Goal: Task Accomplishment & Management: Manage account settings

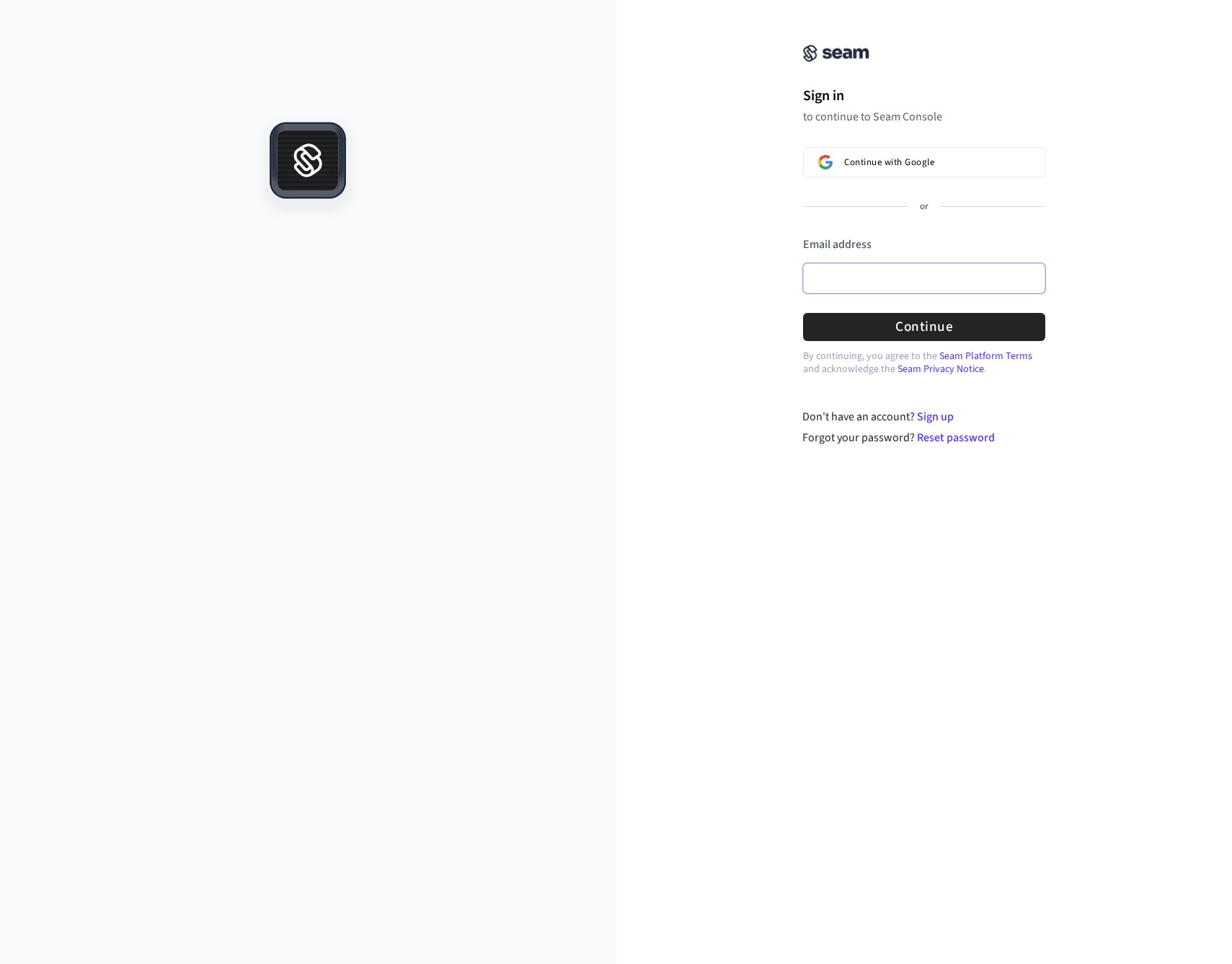
click at [891, 283] on input "Email address" at bounding box center [924, 279] width 242 height 31
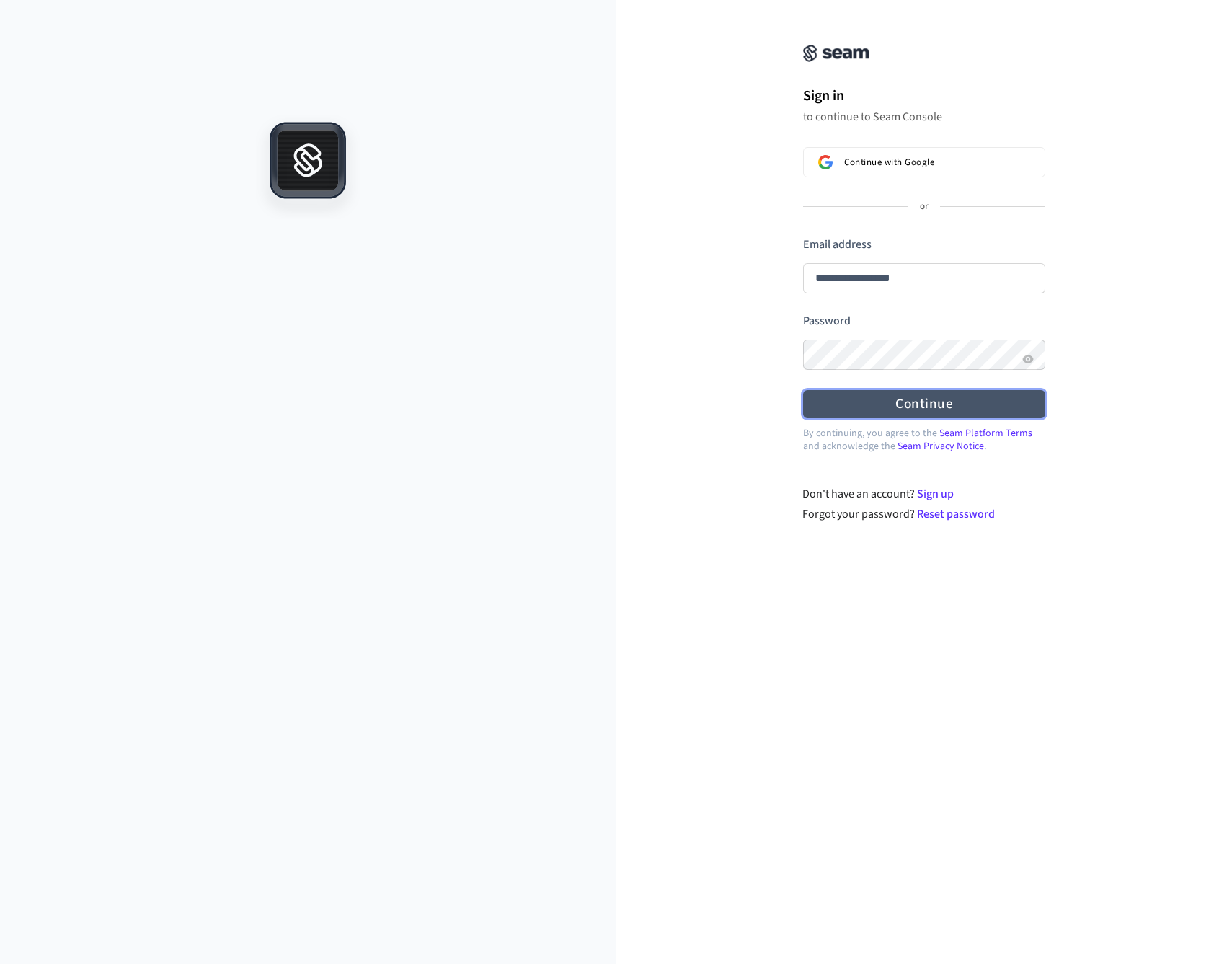
click at [958, 415] on button "Continue" at bounding box center [924, 404] width 242 height 28
type input "**********"
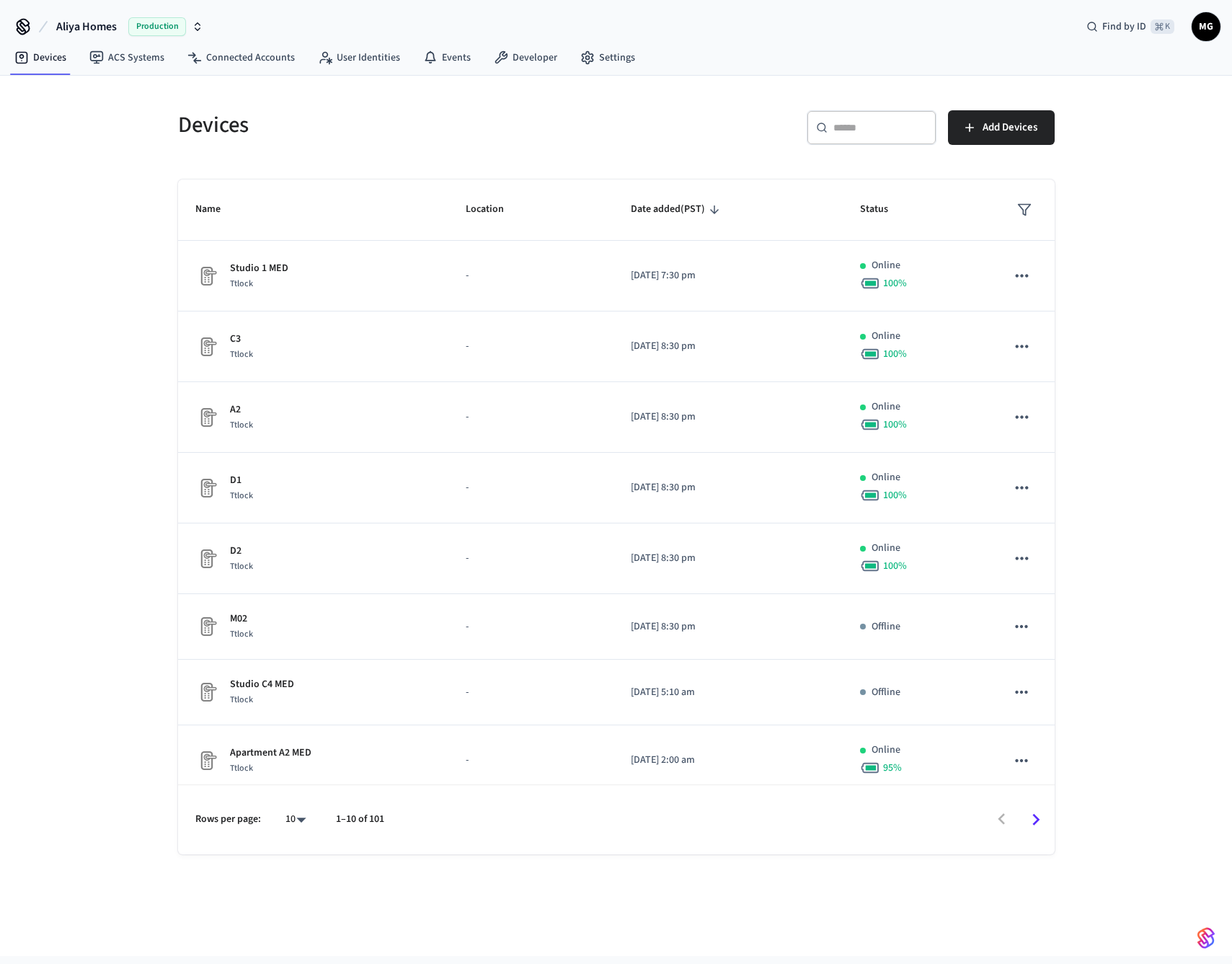
click at [110, 33] on span "Aliya Homes" at bounding box center [86, 26] width 60 height 17
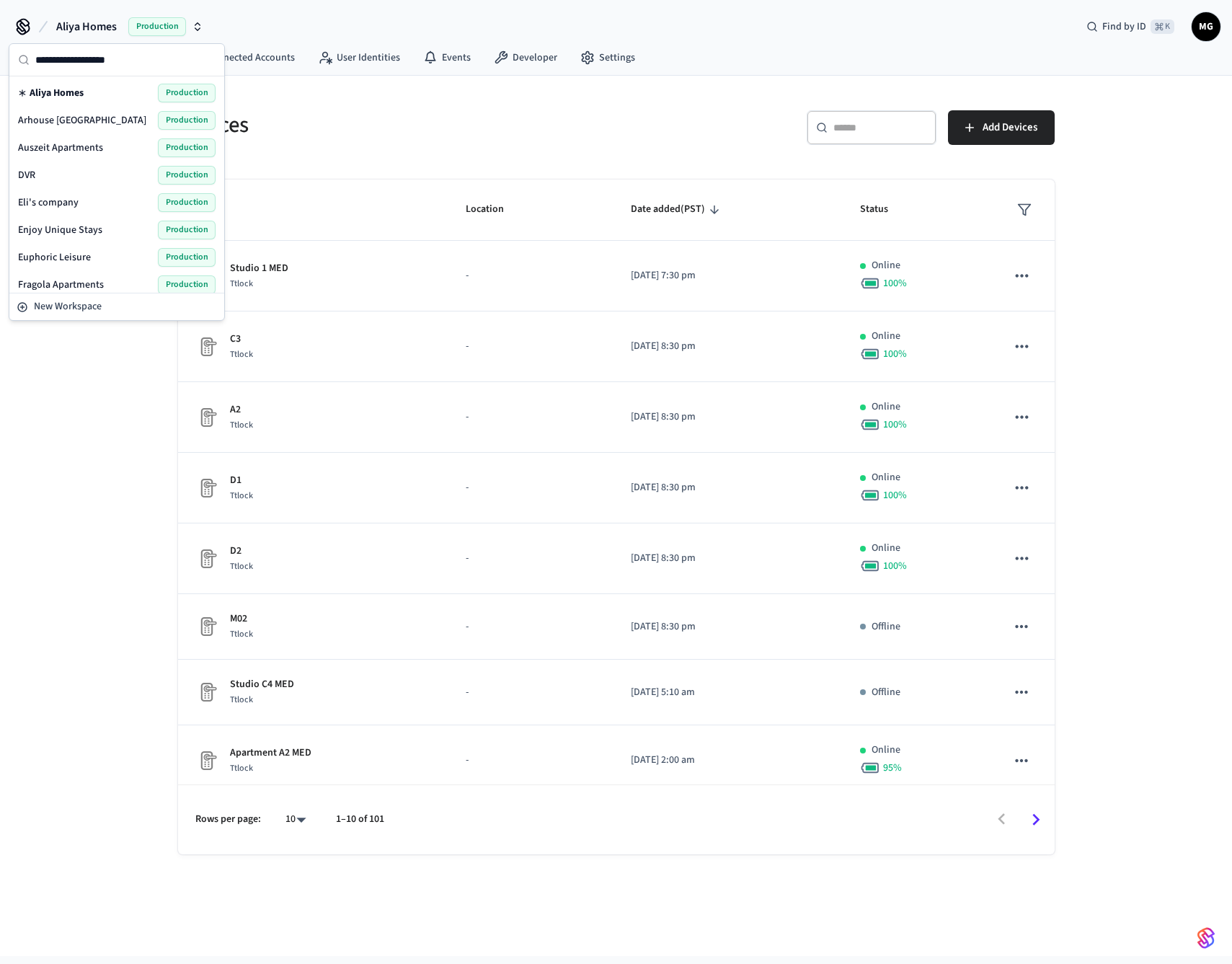
click at [124, 60] on input "text" at bounding box center [126, 60] width 180 height 31
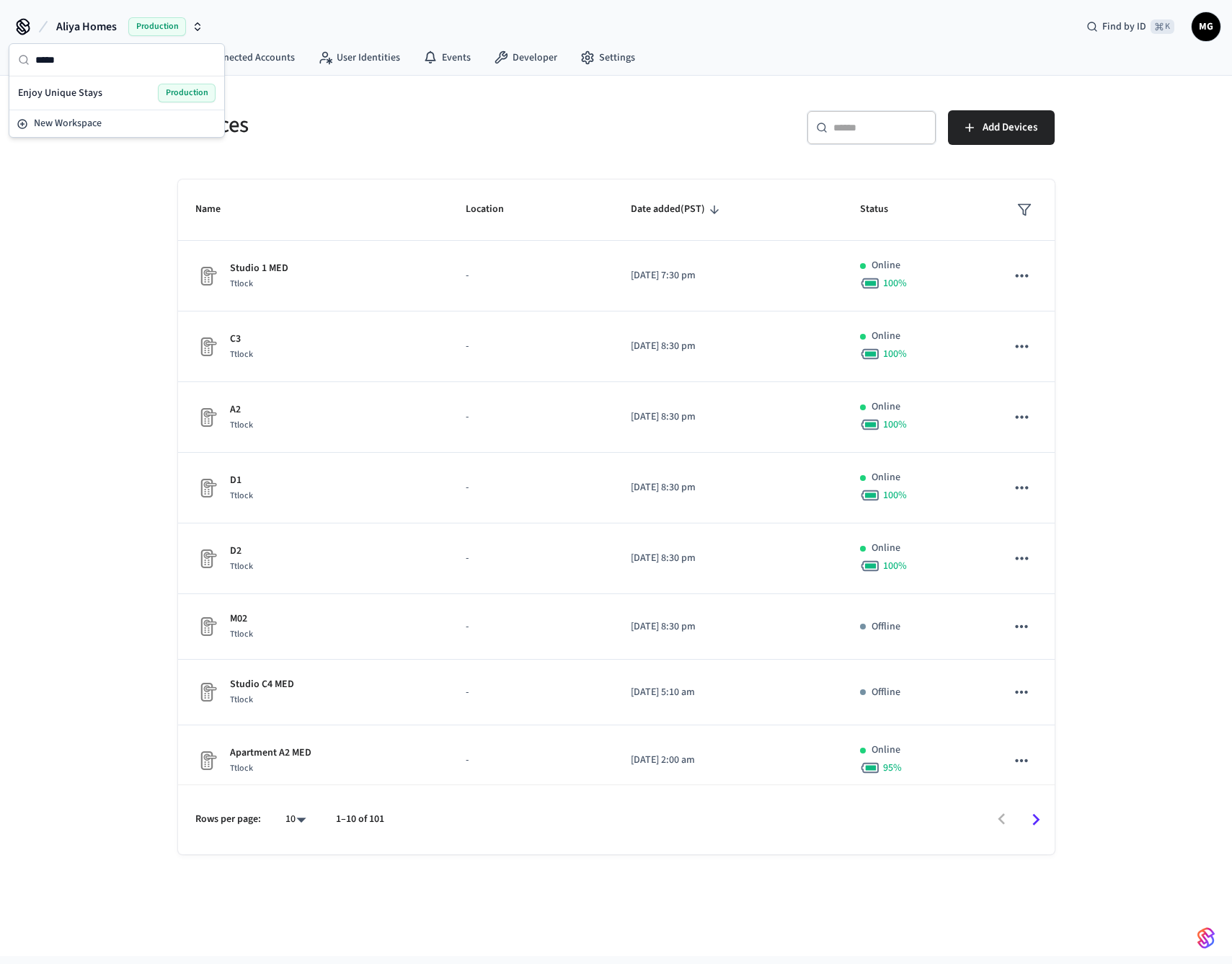
type input "*****"
click at [105, 95] on div "Enjoy Unique Stays Production" at bounding box center [116, 93] width 197 height 19
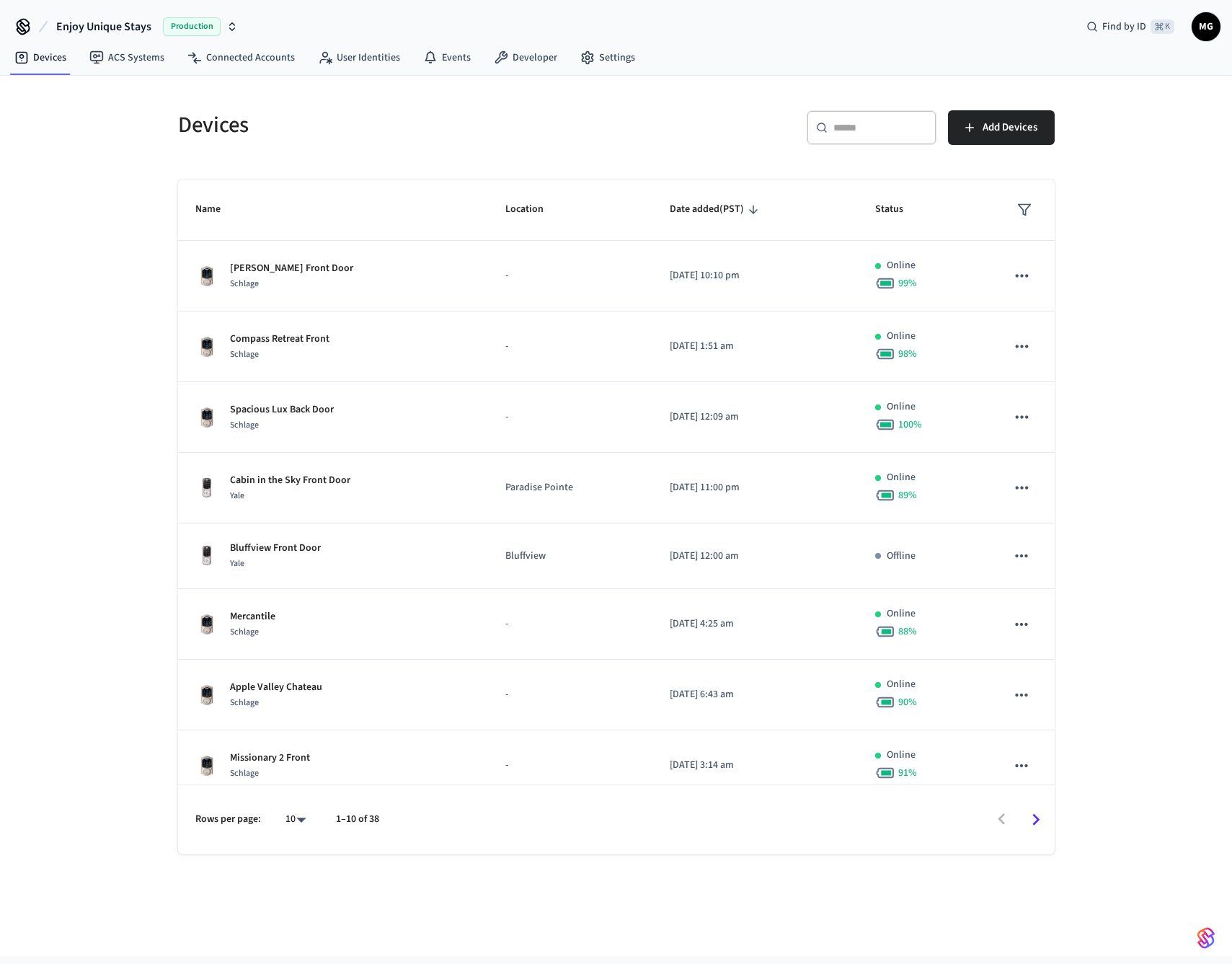
click at [891, 130] on input "text" at bounding box center [880, 128] width 93 height 14
paste input "**********"
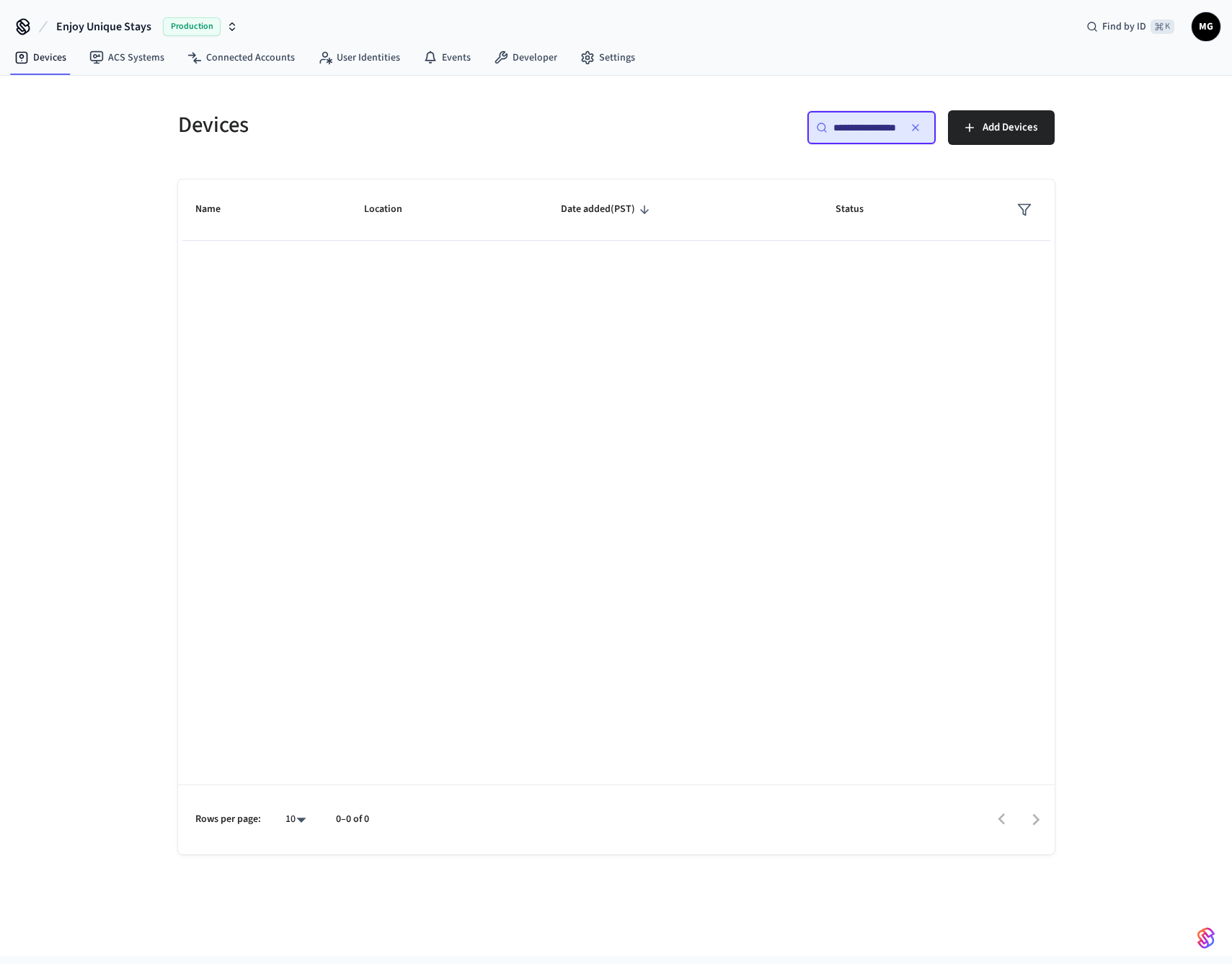
click at [870, 125] on input "**********" at bounding box center [866, 128] width 65 height 14
paste input "text"
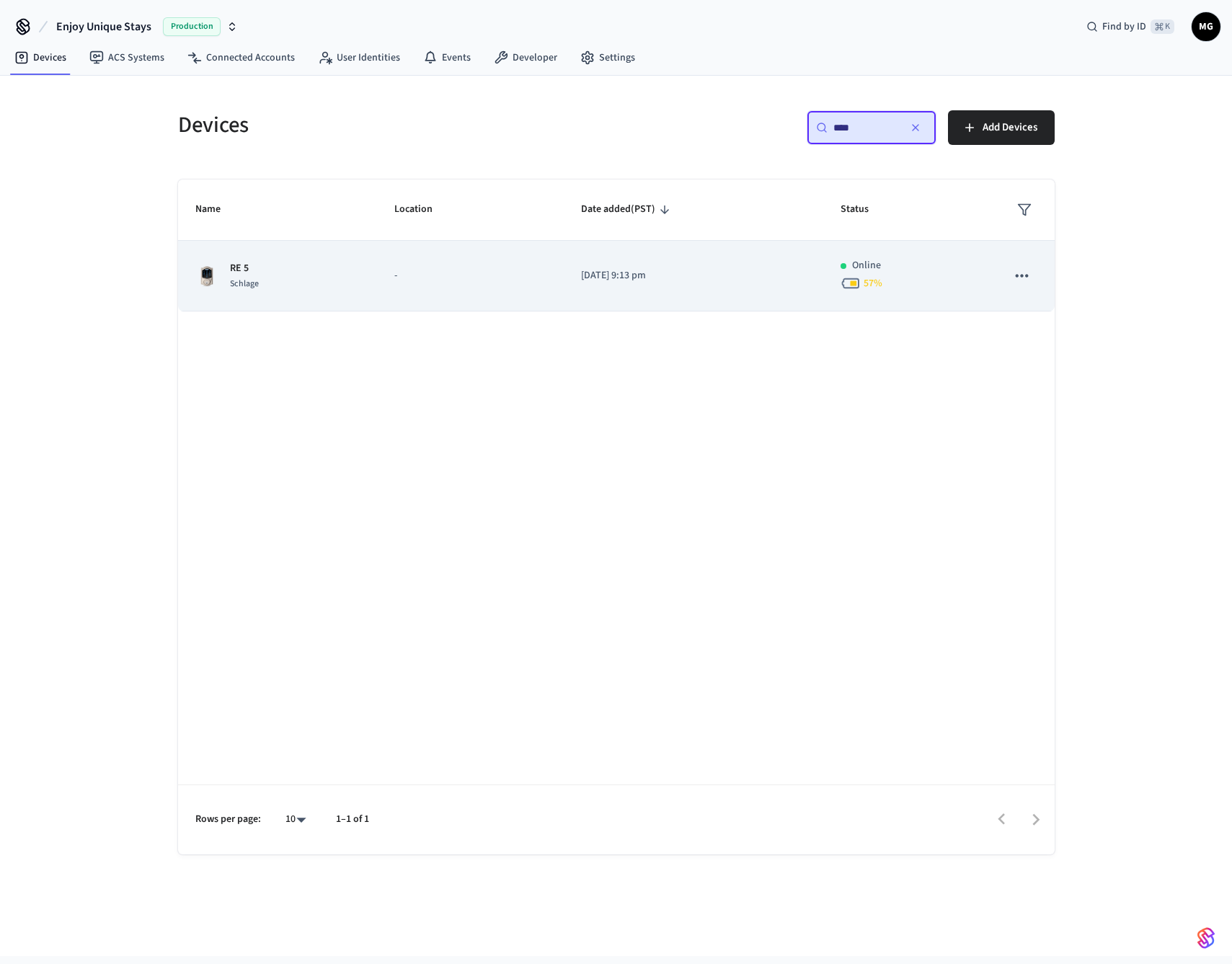
type input "****"
click at [235, 279] on span "Schlage" at bounding box center [245, 284] width 29 height 12
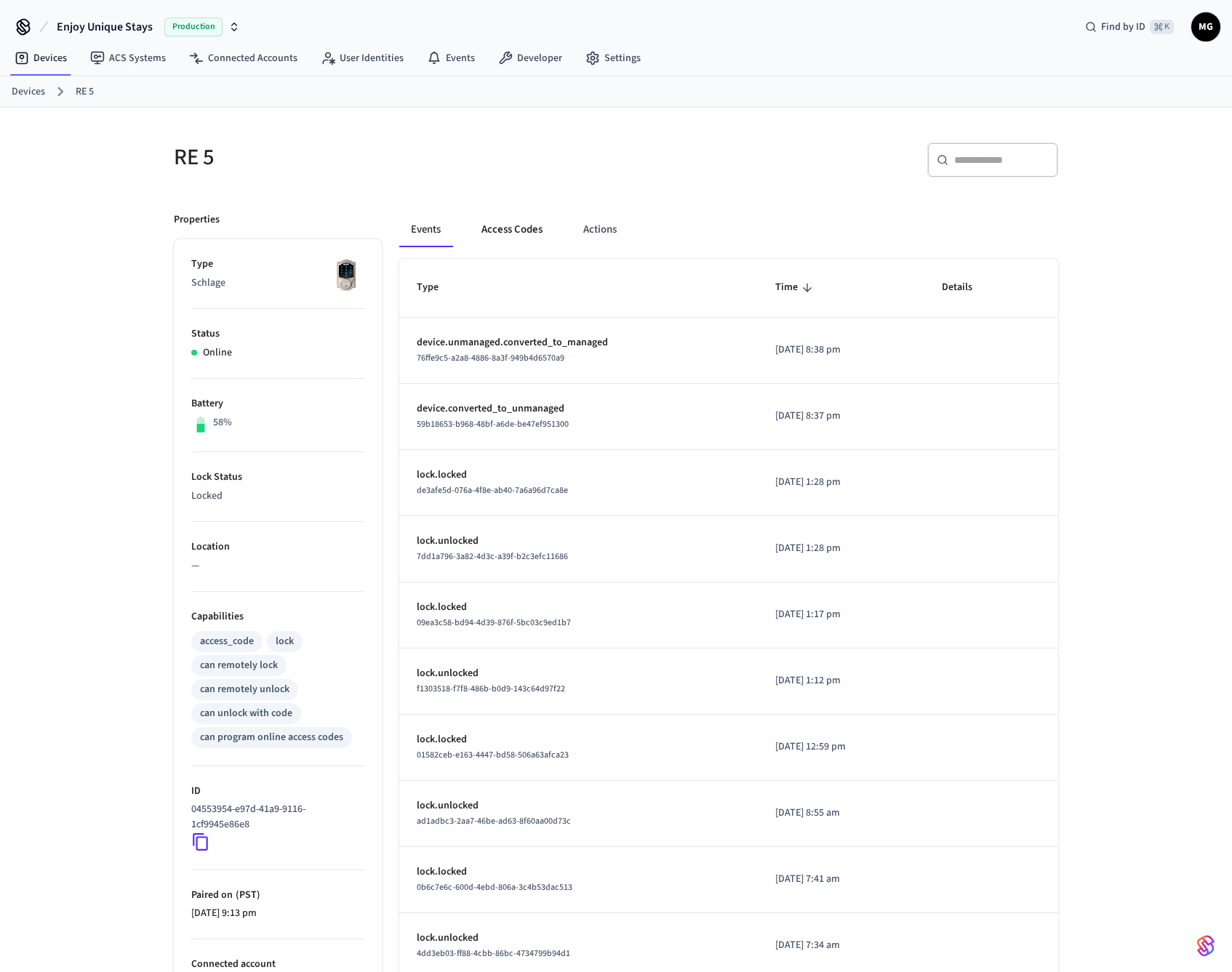
click at [519, 231] on button "Access Codes" at bounding box center [512, 230] width 84 height 35
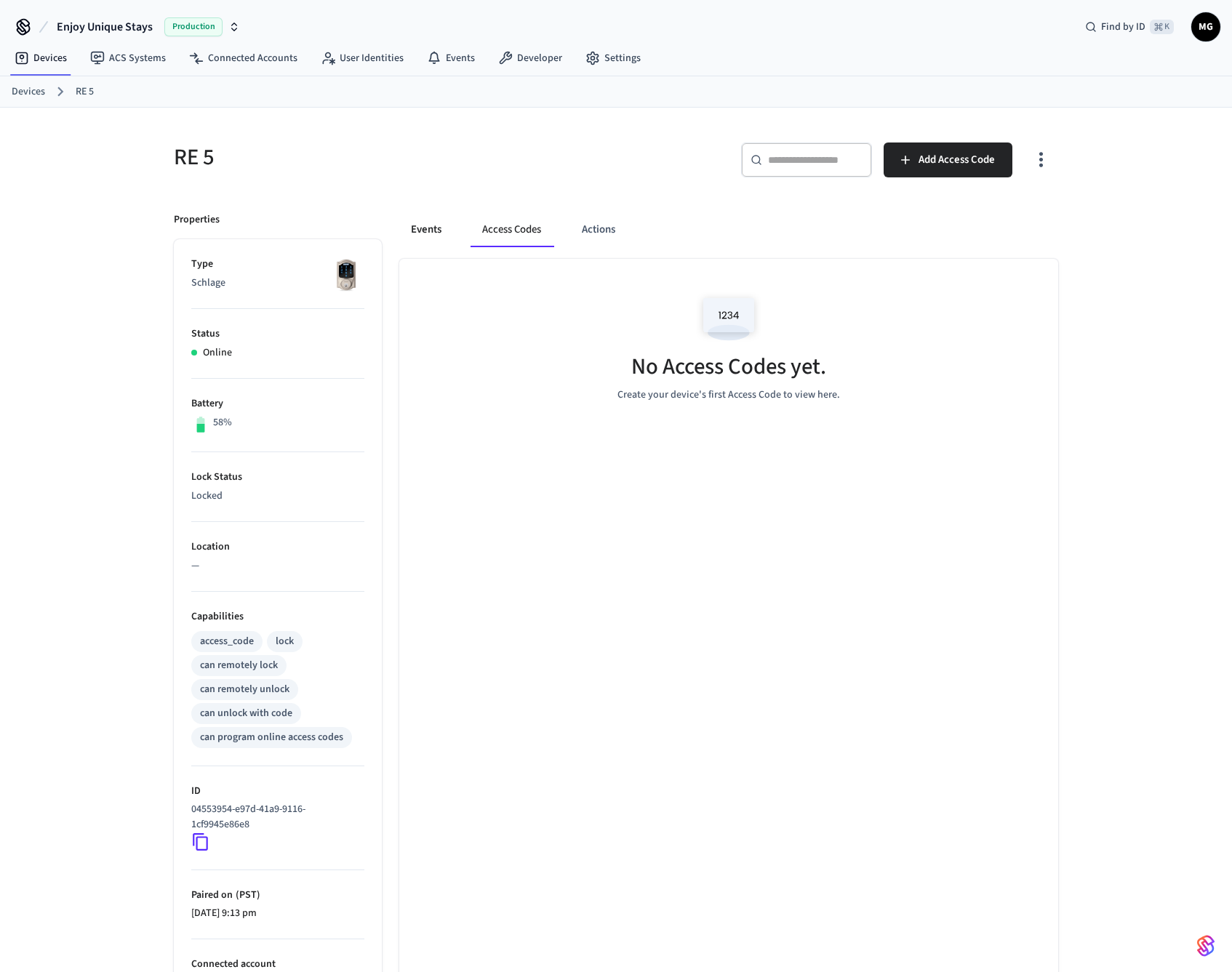
click at [424, 237] on button "Events" at bounding box center [426, 230] width 54 height 35
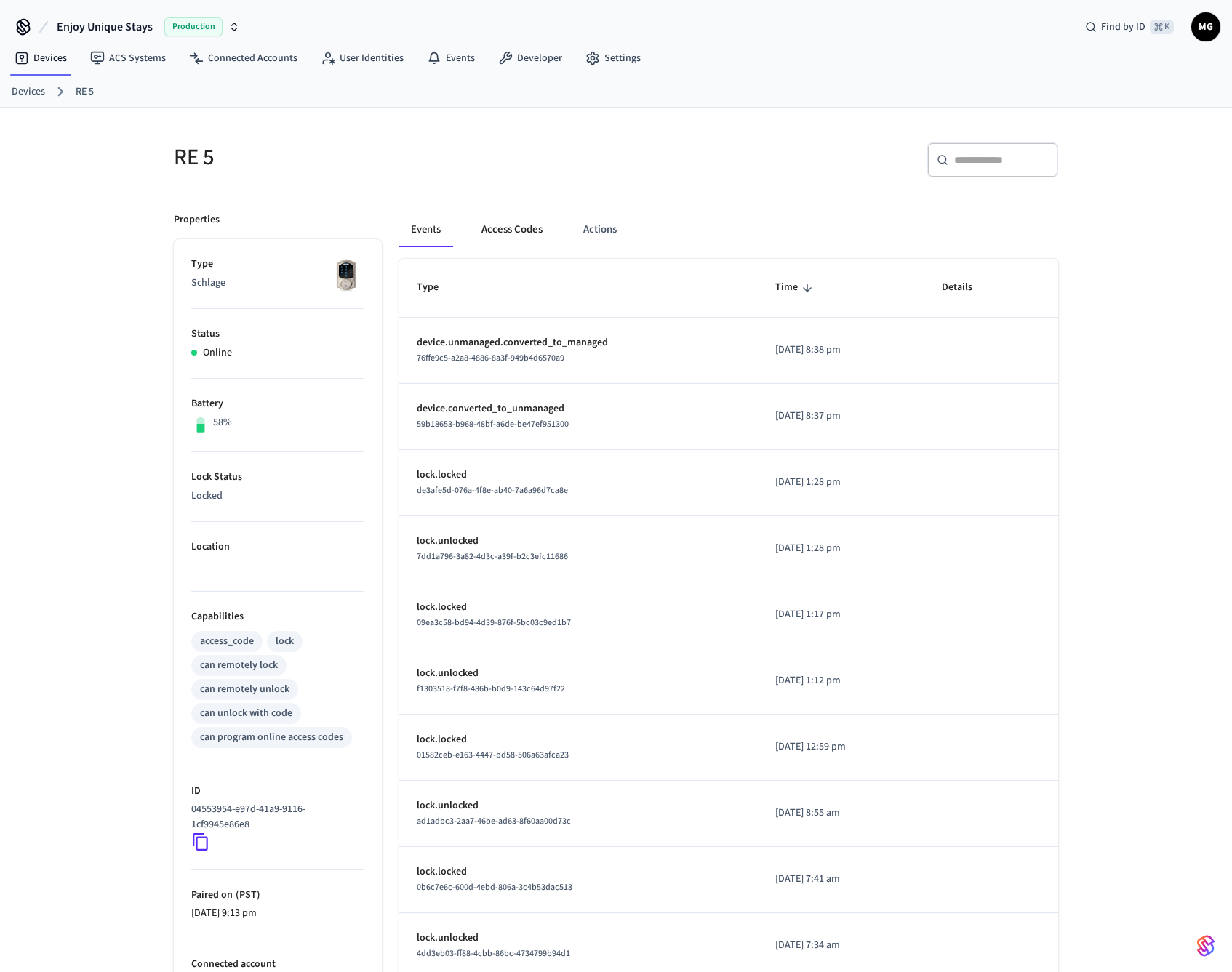
click at [499, 235] on button "Access Codes" at bounding box center [512, 230] width 84 height 35
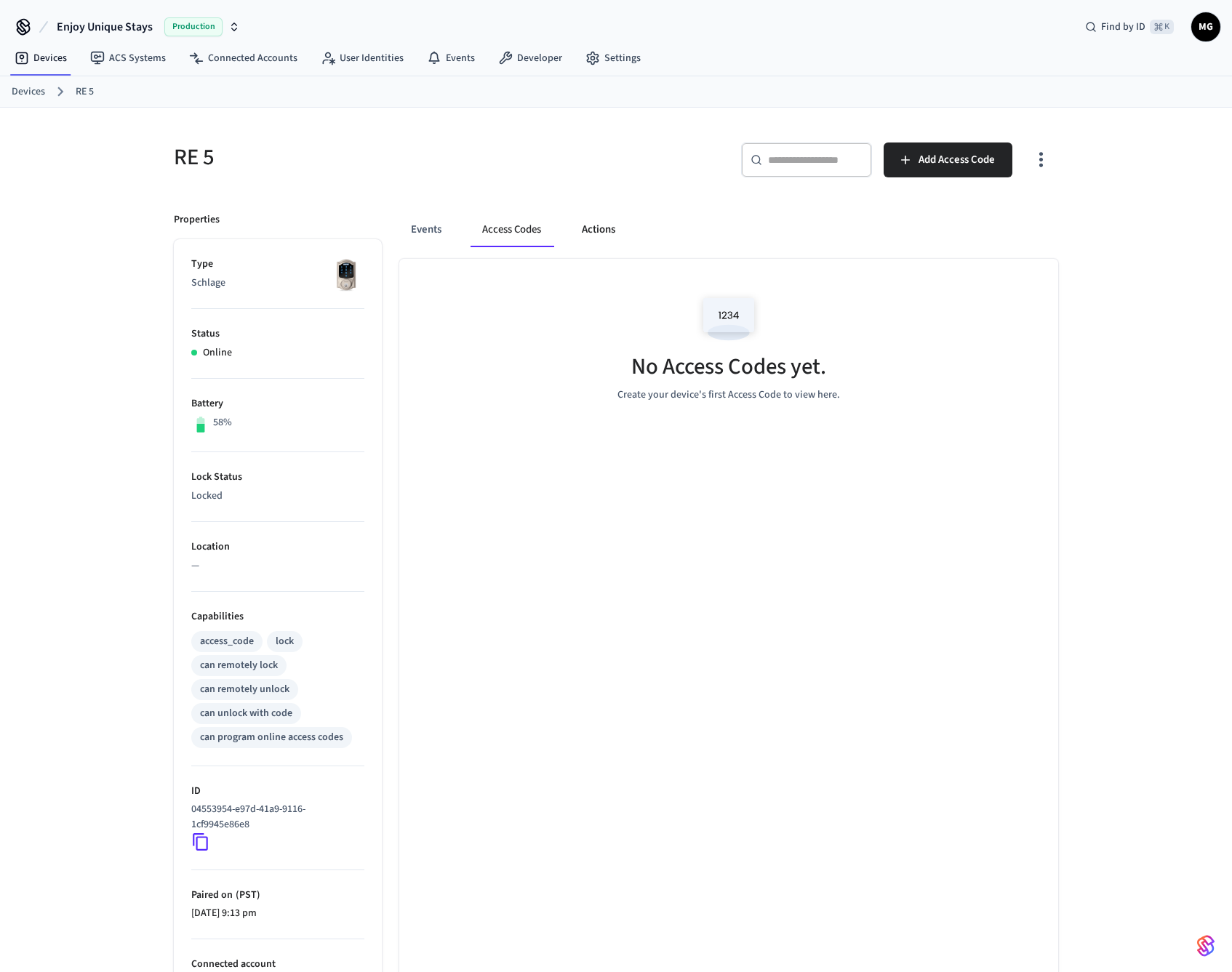
click at [593, 231] on button "Actions" at bounding box center [598, 230] width 57 height 35
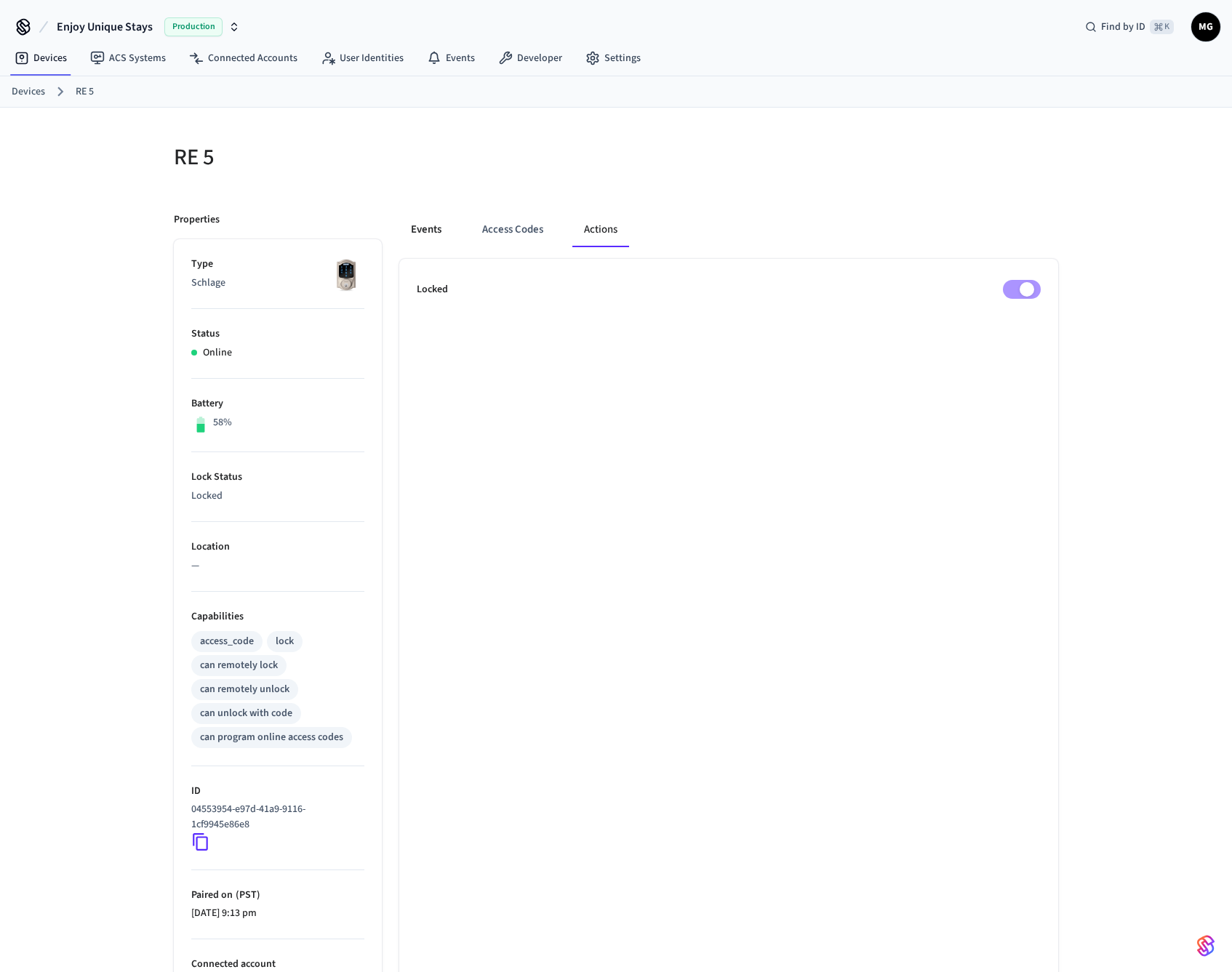
click at [426, 236] on button "Events" at bounding box center [426, 230] width 54 height 35
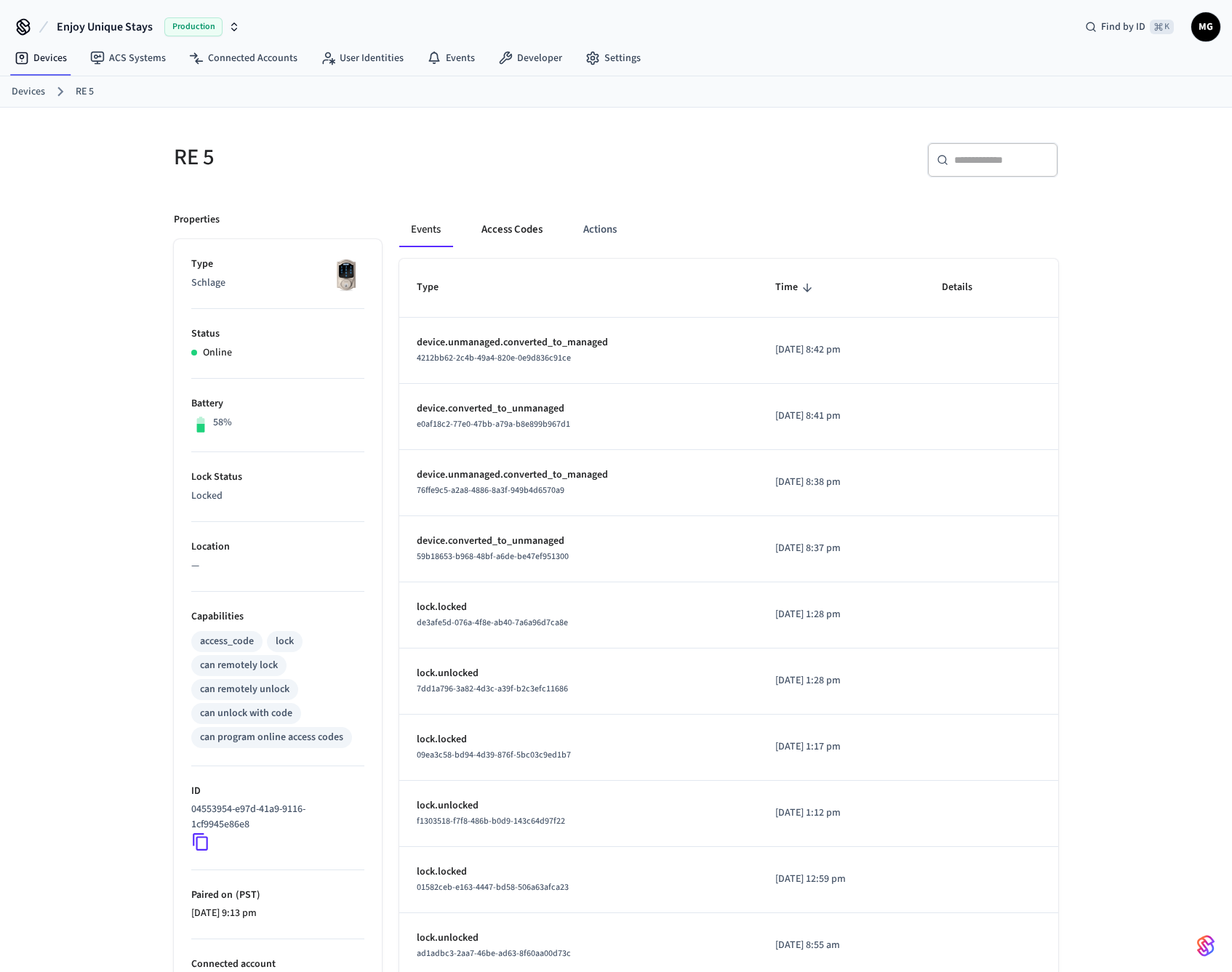
click at [521, 233] on button "Access Codes" at bounding box center [512, 230] width 84 height 35
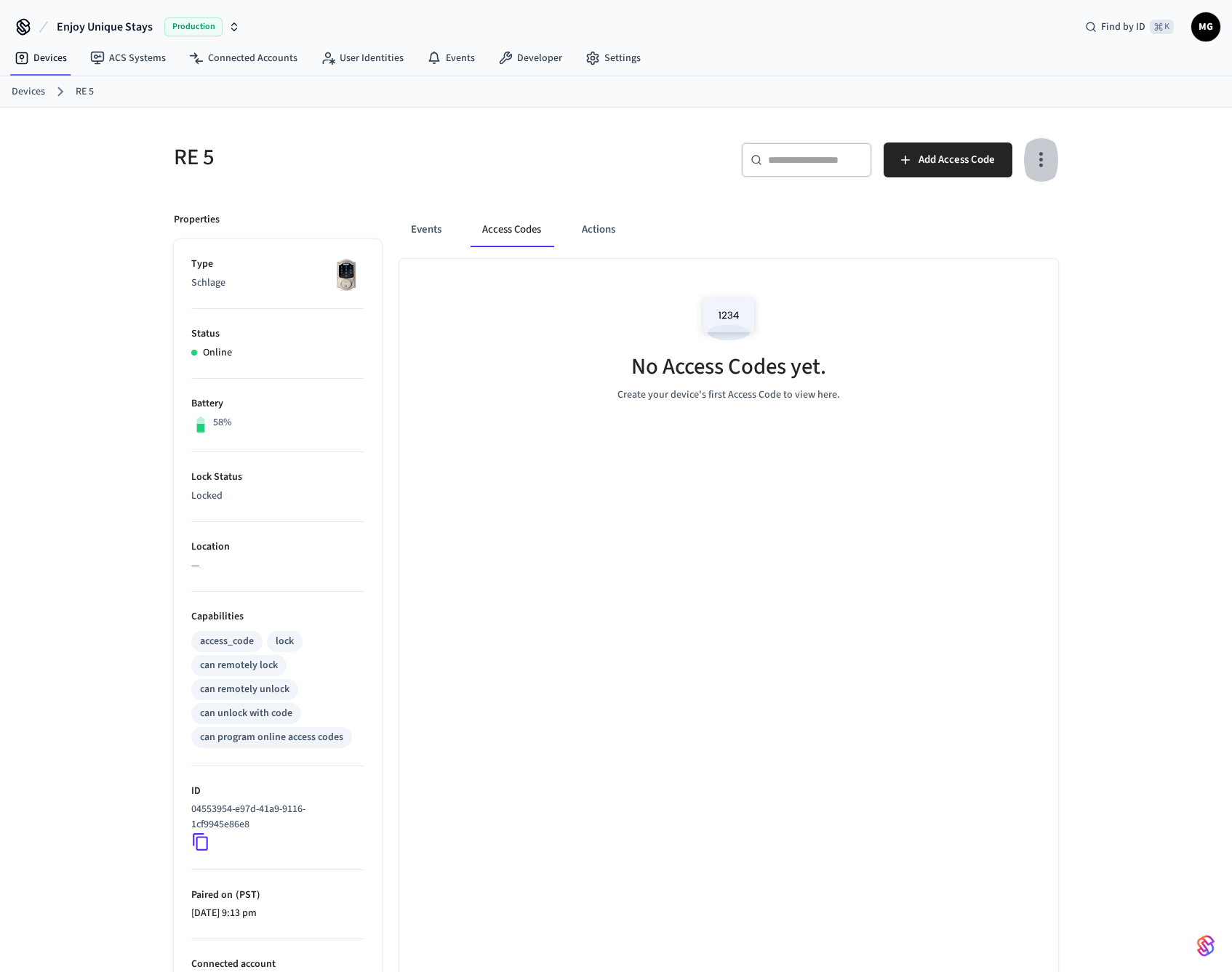
click at [1042, 152] on icon "button" at bounding box center [1041, 159] width 22 height 22
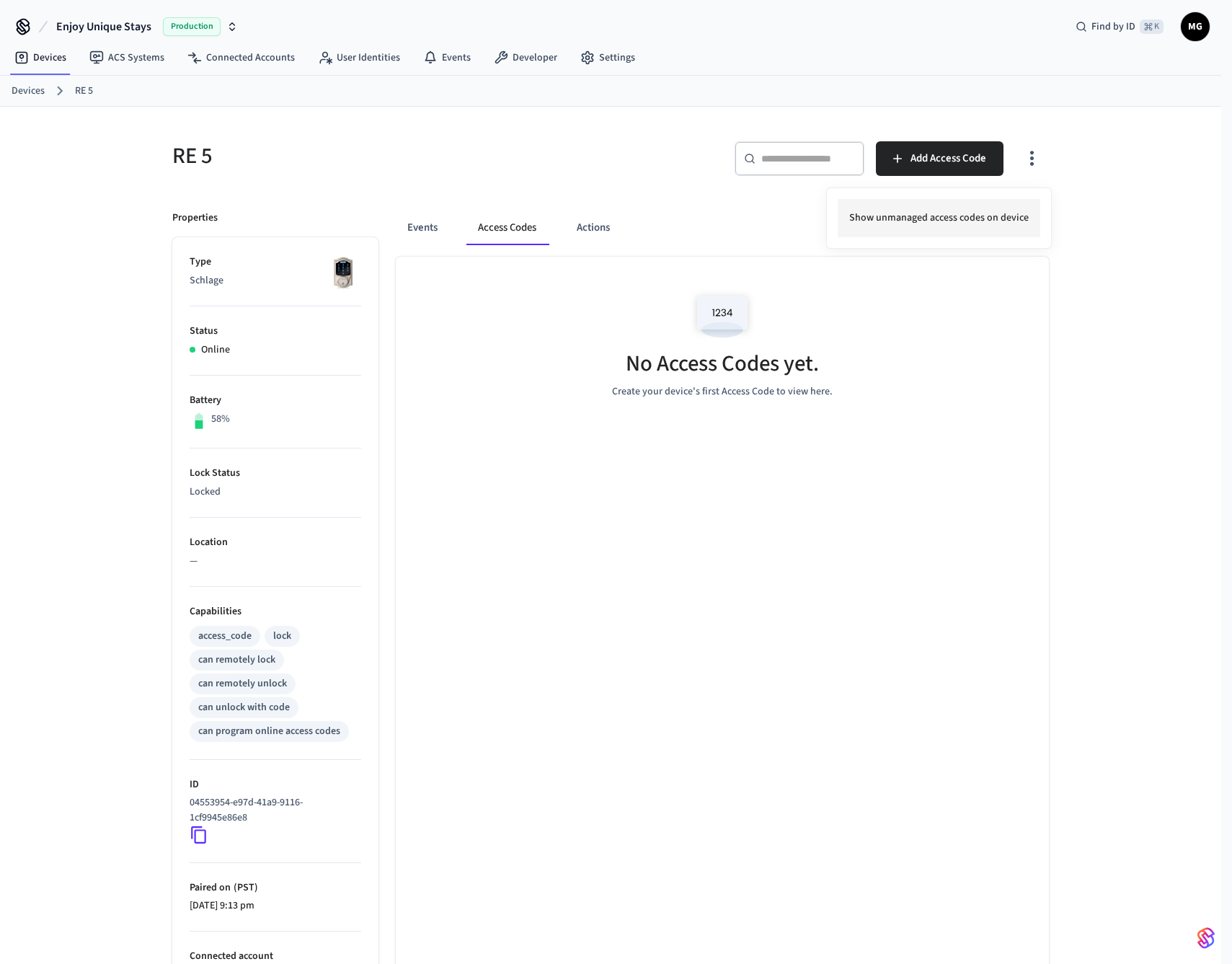
click at [958, 226] on li "Show unmanaged access codes on device" at bounding box center [939, 218] width 202 height 38
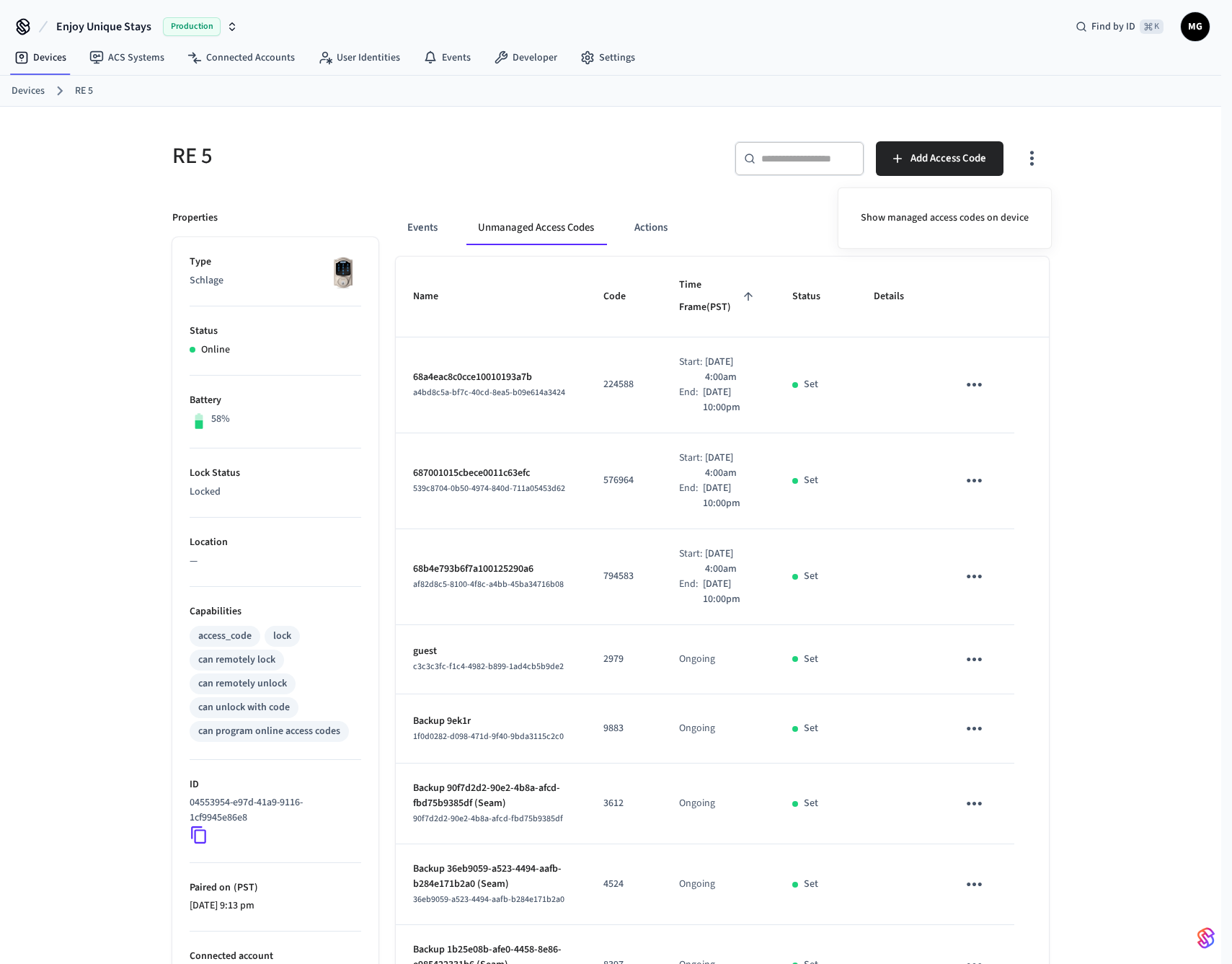
click at [434, 229] on div at bounding box center [616, 482] width 1232 height 964
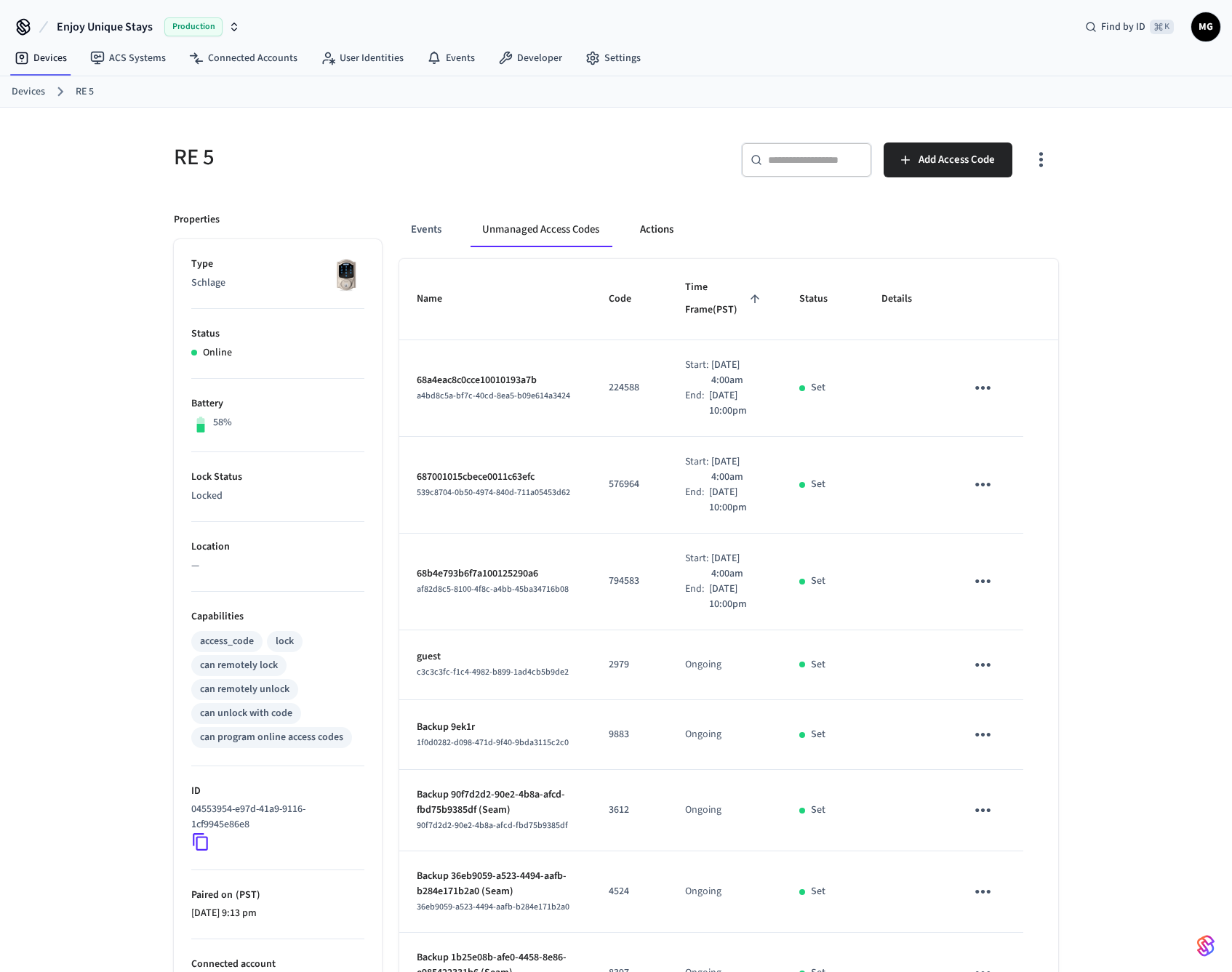
click at [674, 230] on button "Actions" at bounding box center [657, 230] width 57 height 35
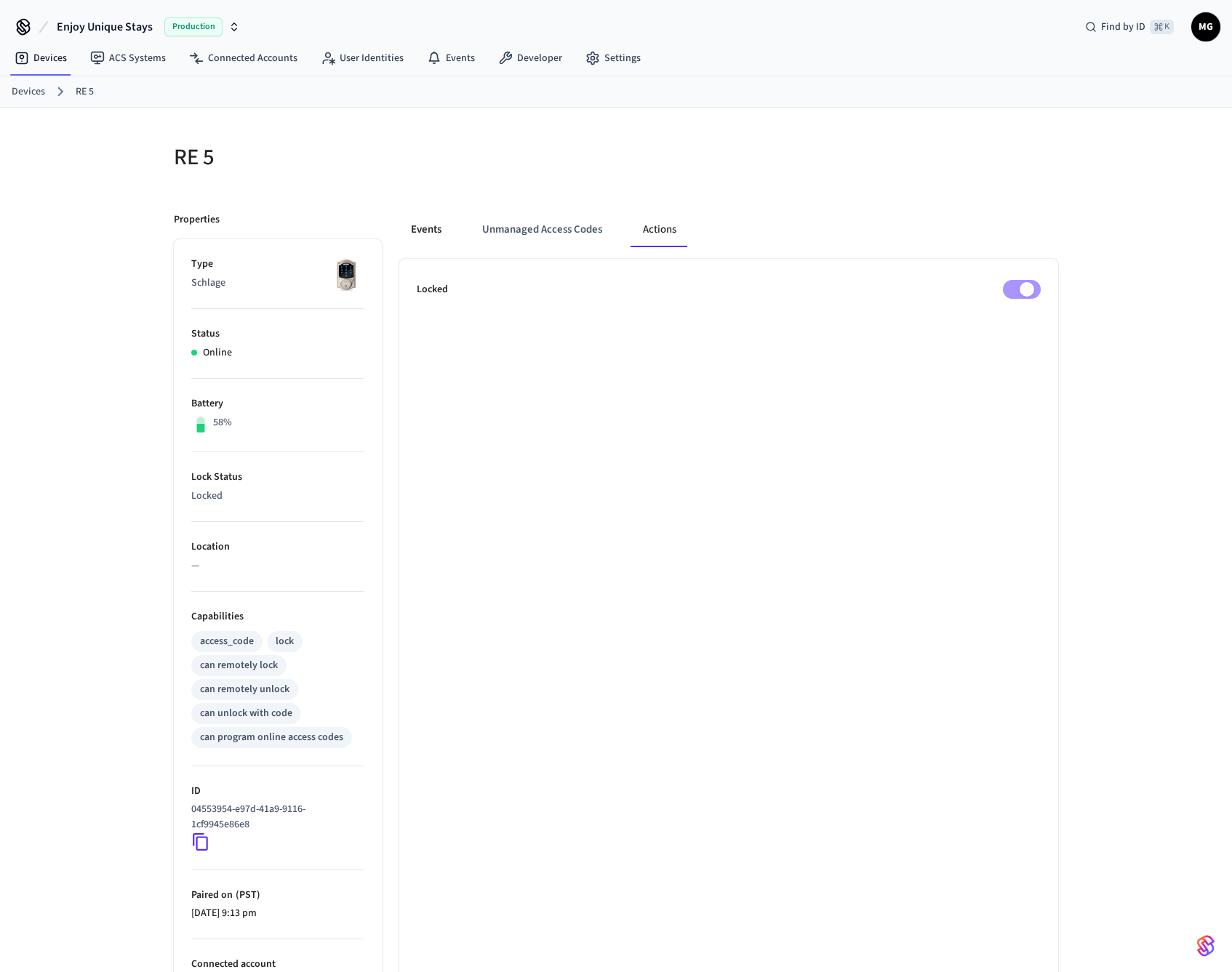
click at [419, 235] on button "Events" at bounding box center [426, 230] width 54 height 35
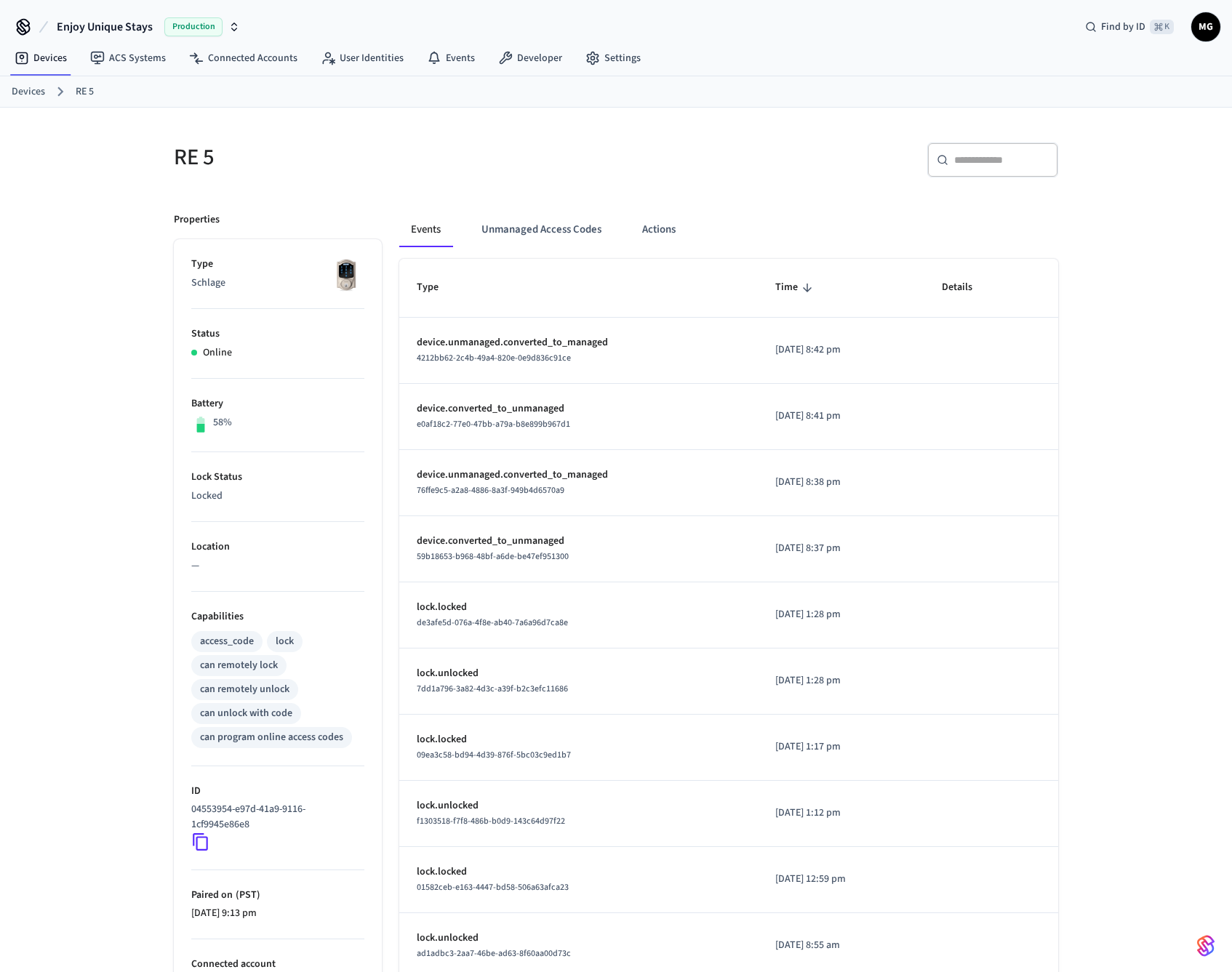
click at [535, 302] on th "Type" at bounding box center [579, 288] width 358 height 58
click at [535, 232] on button "Unmanaged Access Codes" at bounding box center [541, 230] width 143 height 35
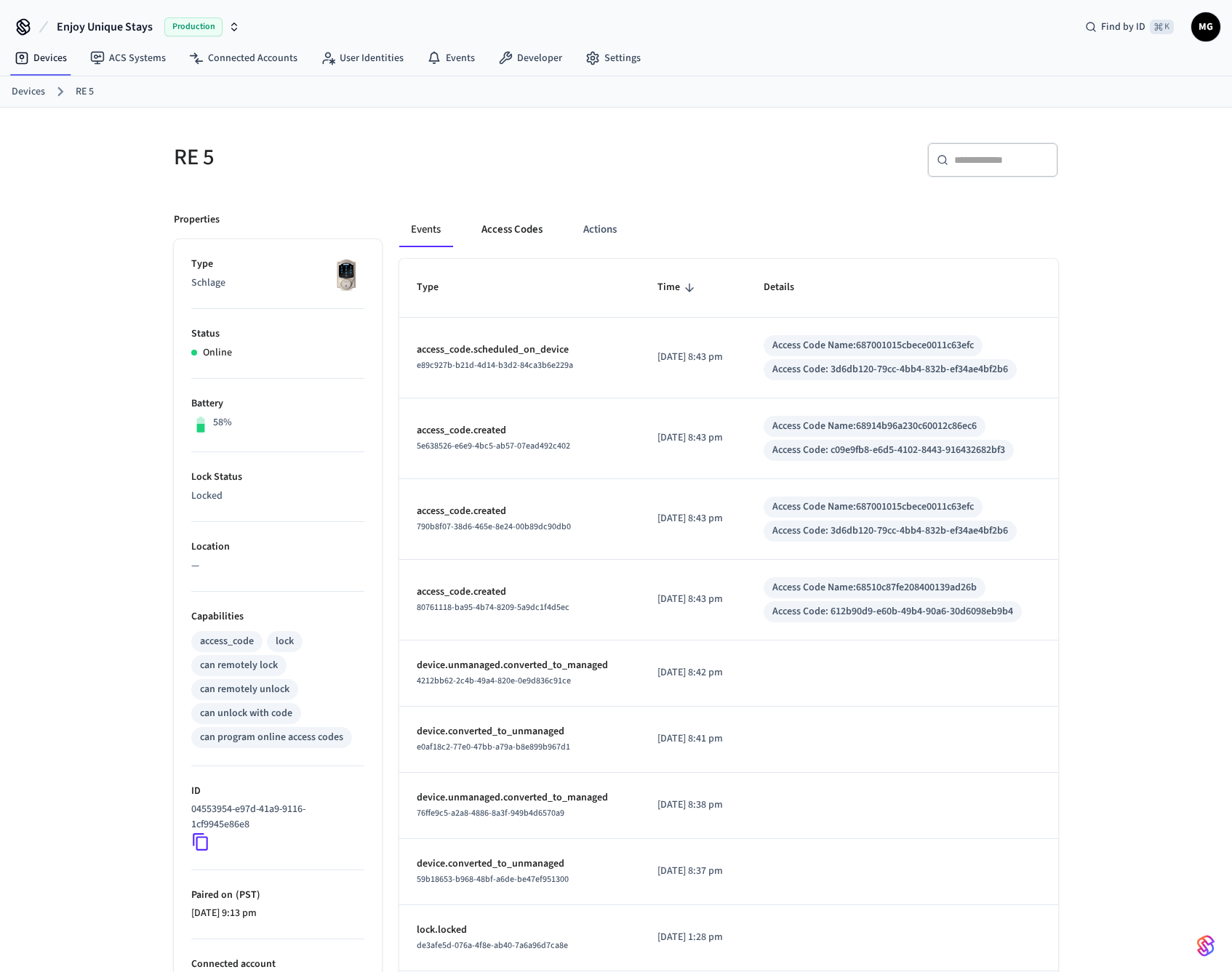
click at [520, 225] on button "Access Codes" at bounding box center [512, 230] width 84 height 35
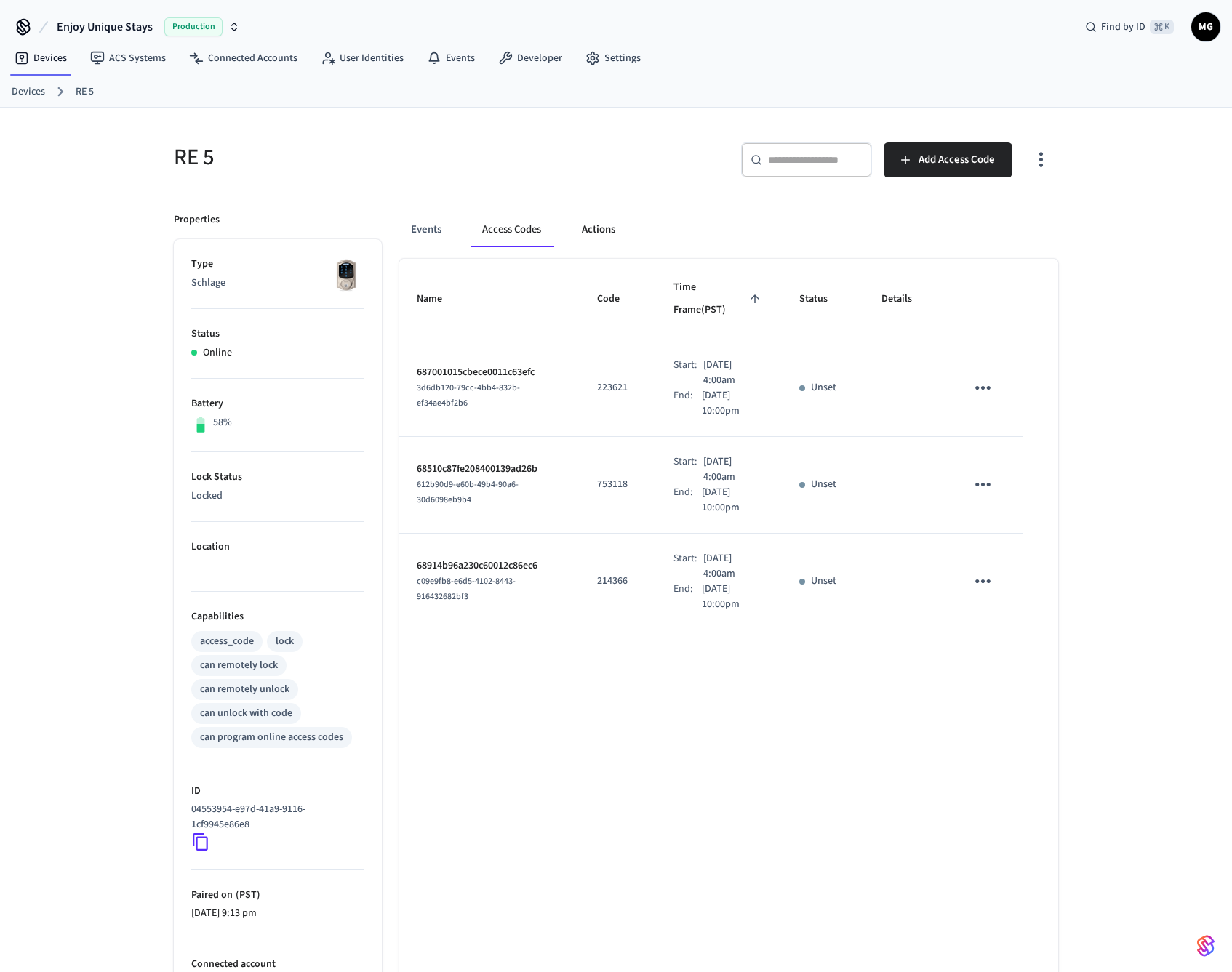
click at [594, 225] on button "Actions" at bounding box center [598, 230] width 57 height 35
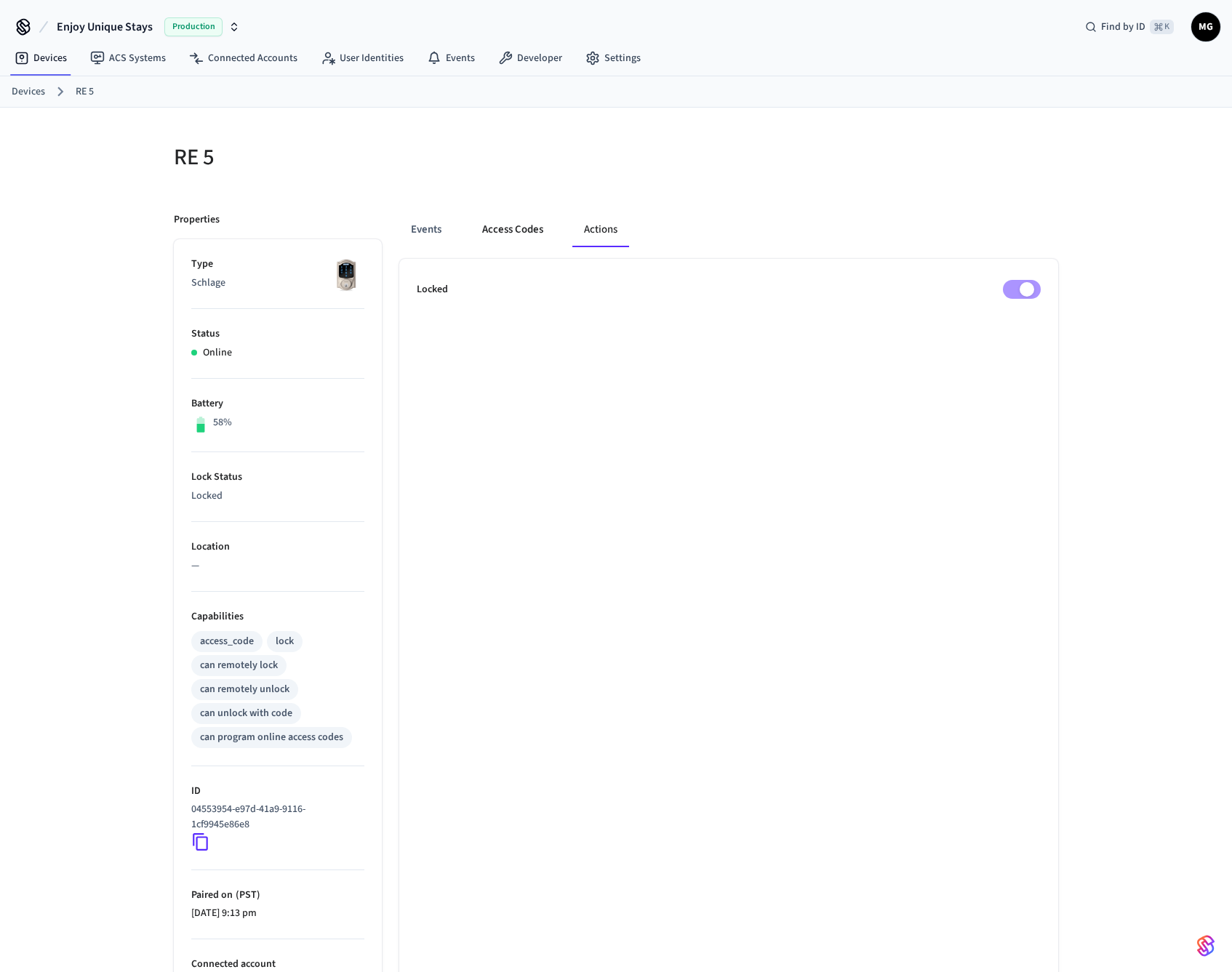
click at [523, 237] on button "Access Codes" at bounding box center [513, 230] width 84 height 35
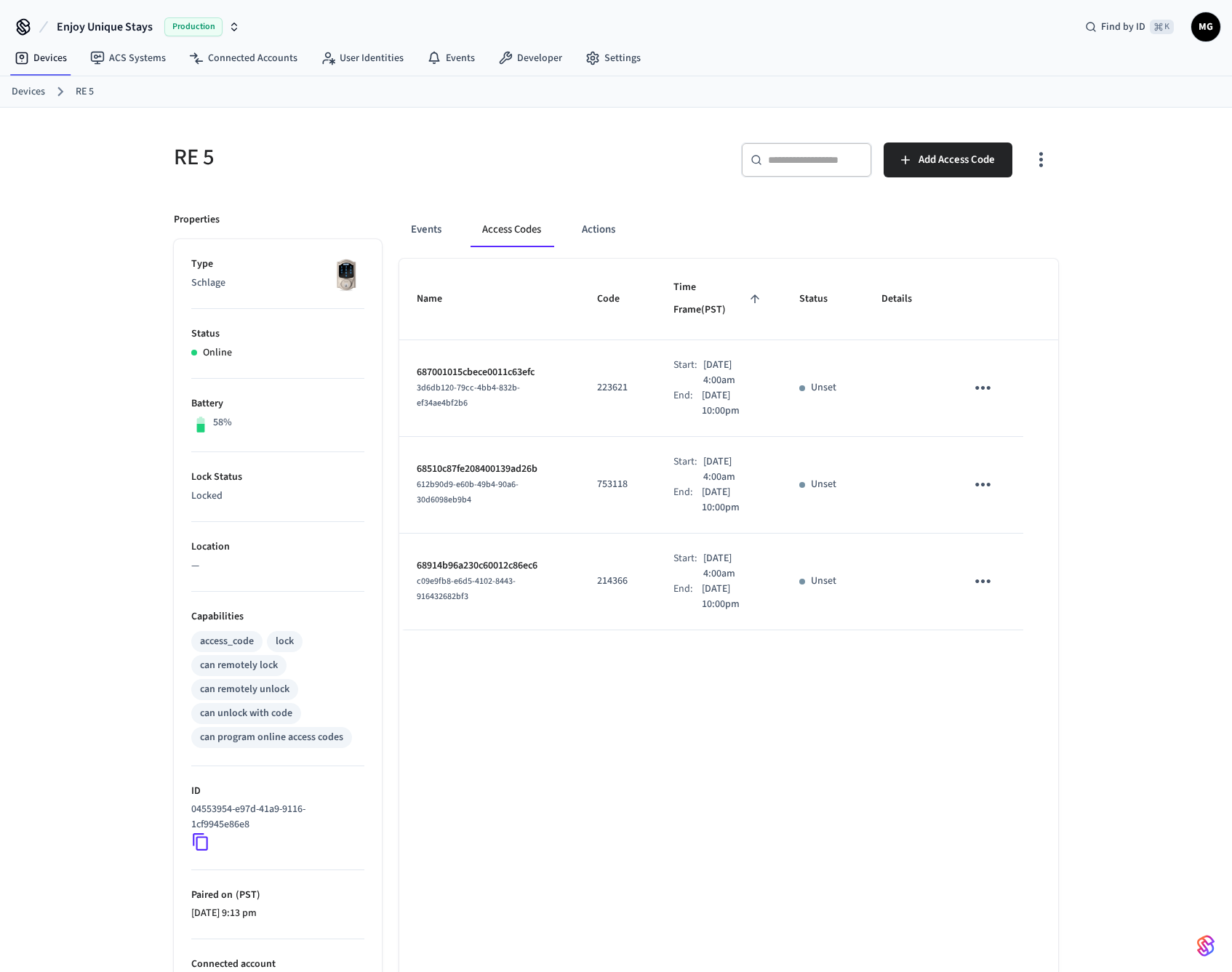
click at [31, 91] on link "Devices" at bounding box center [28, 92] width 33 height 15
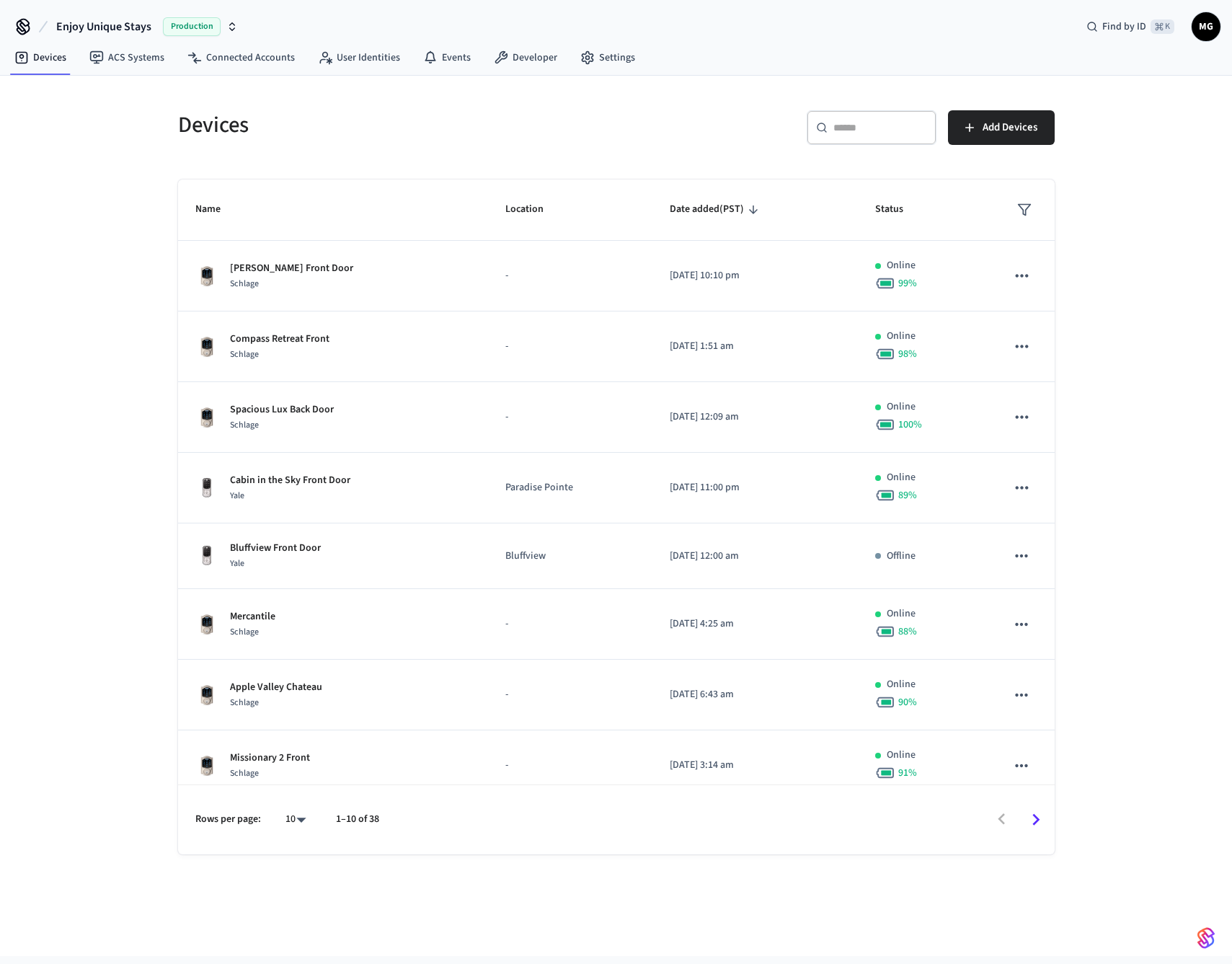
click at [848, 139] on div "​ ​" at bounding box center [871, 128] width 130 height 35
paste input "****"
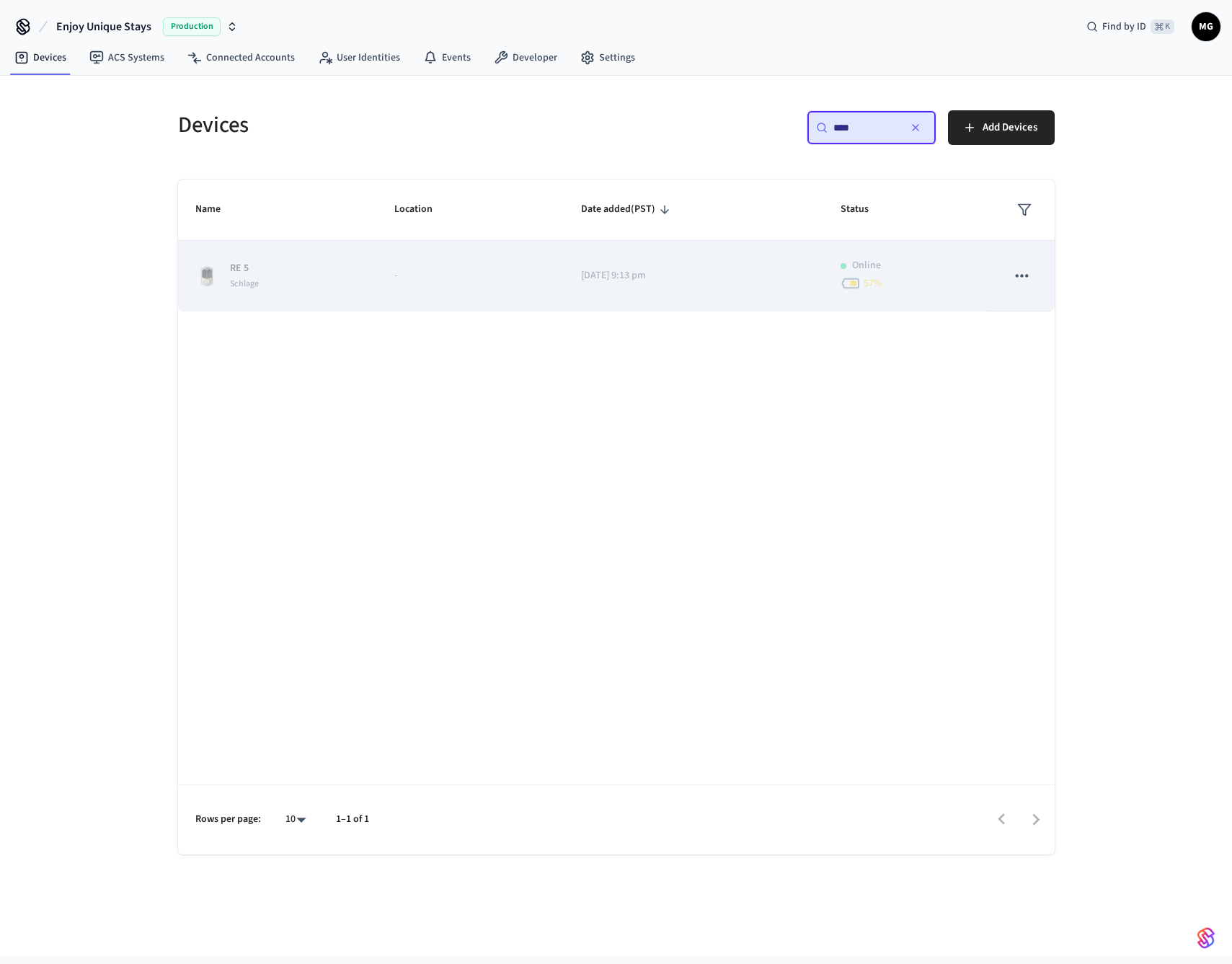
type input "****"
click at [1017, 278] on icon "sticky table" at bounding box center [1021, 275] width 19 height 19
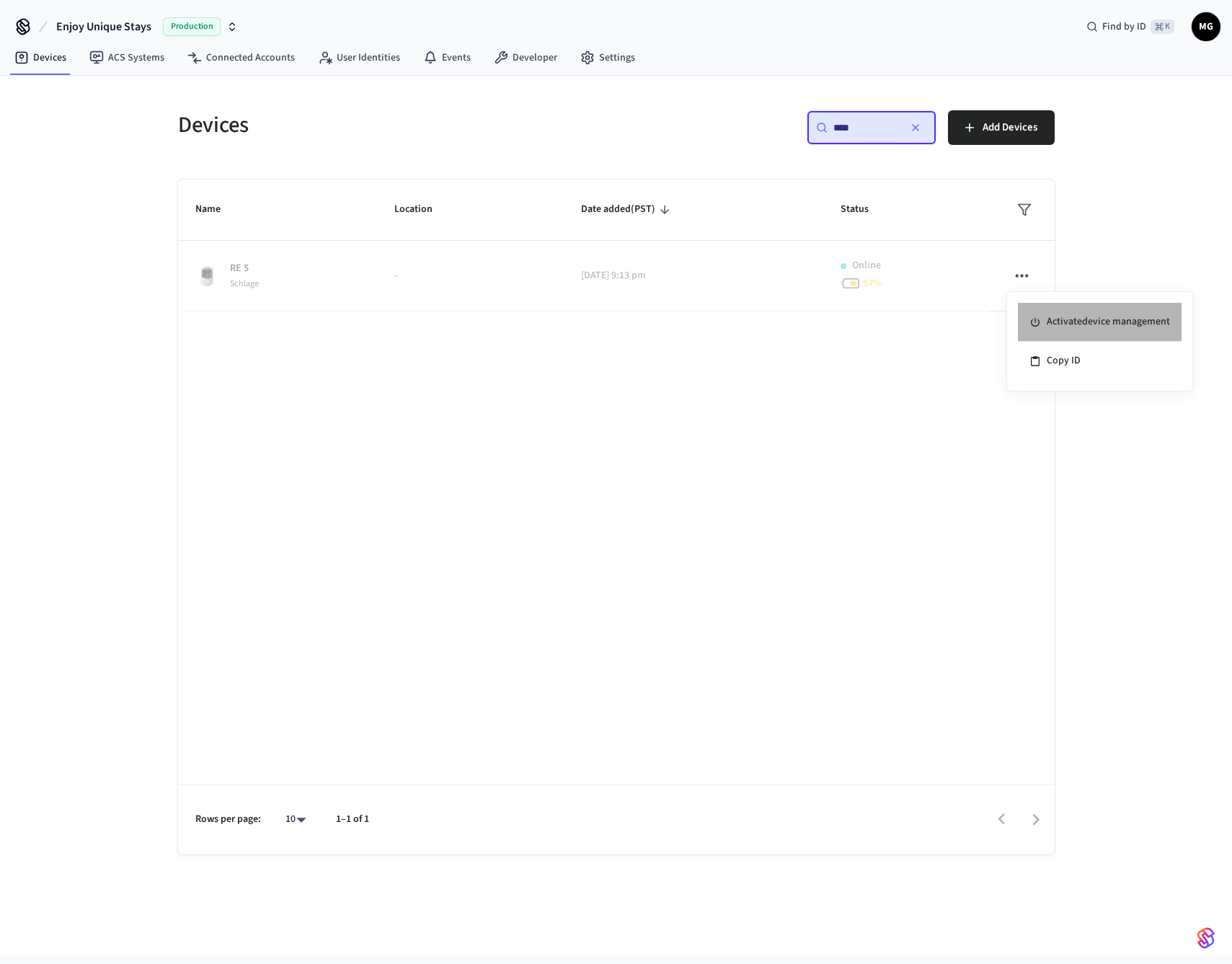
click at [1083, 328] on li "Activate device management" at bounding box center [1099, 322] width 164 height 39
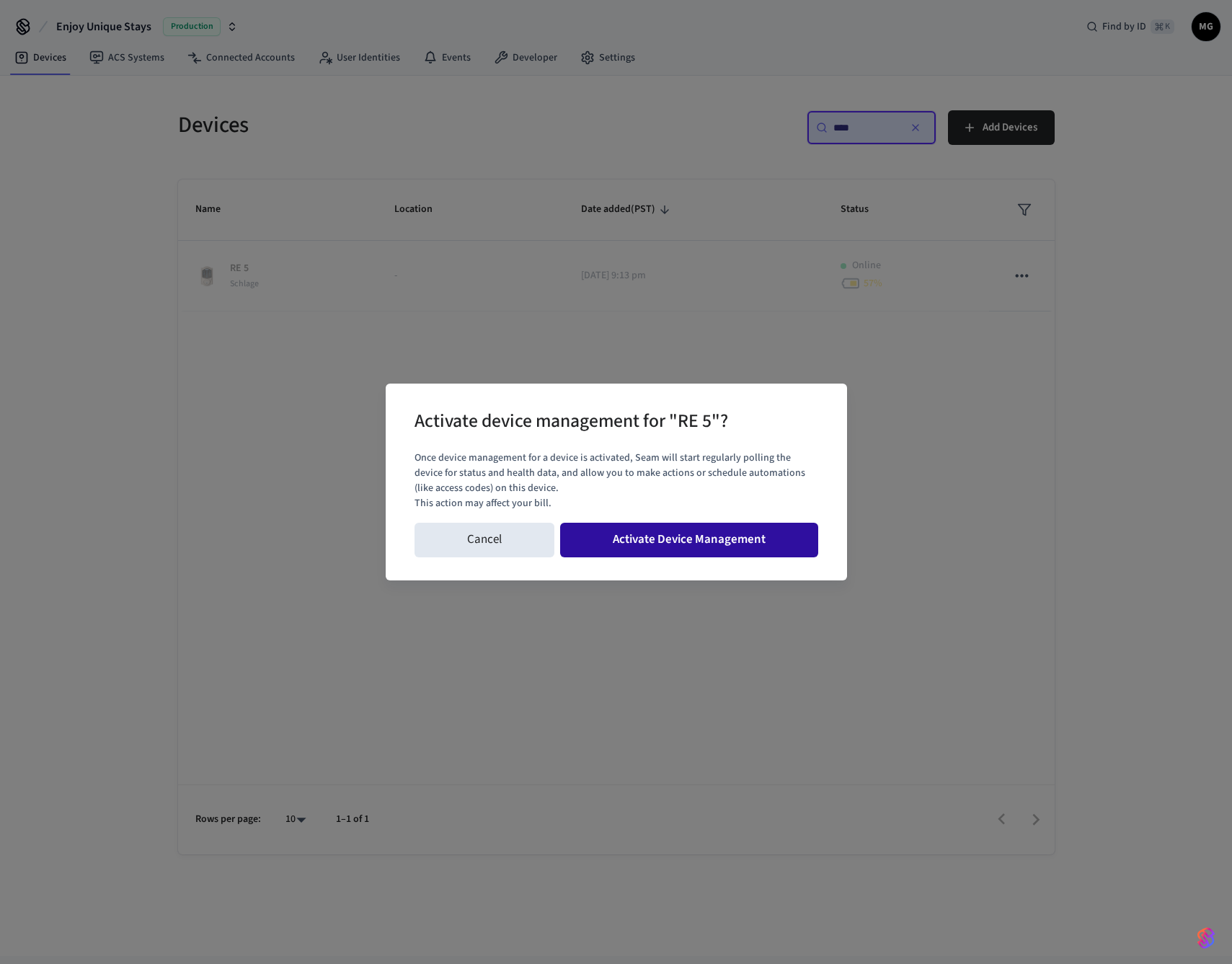
click at [692, 542] on button "Activate Device Management" at bounding box center [689, 540] width 258 height 35
